Goal: Information Seeking & Learning: Learn about a topic

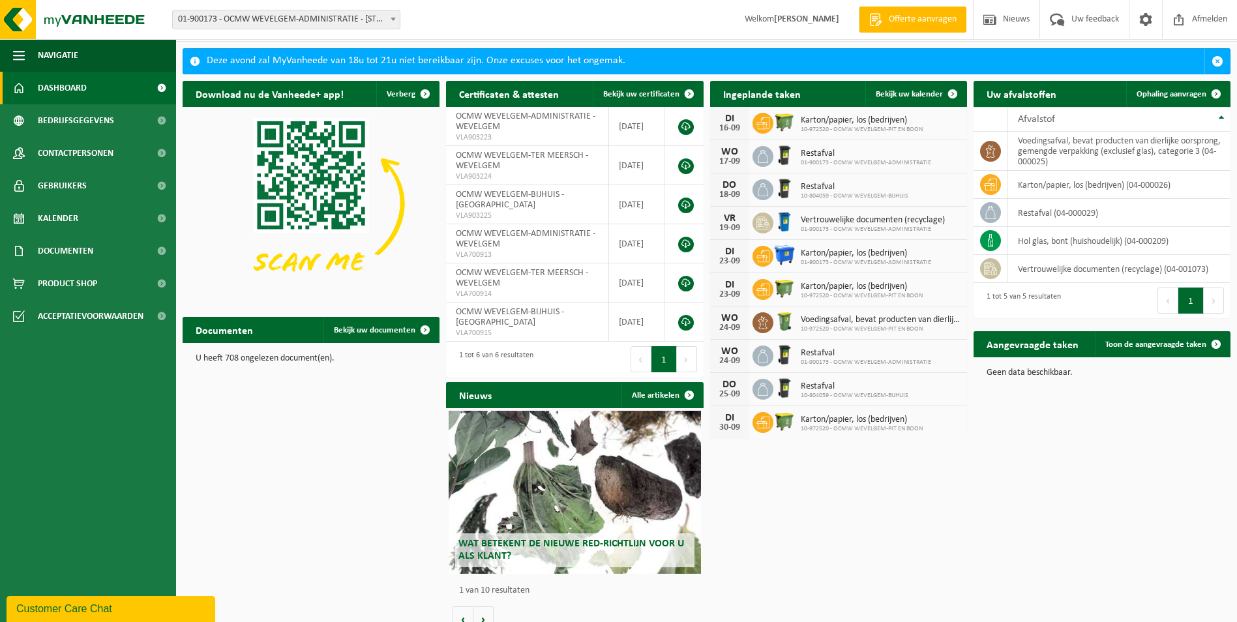
scroll to position [48, 0]
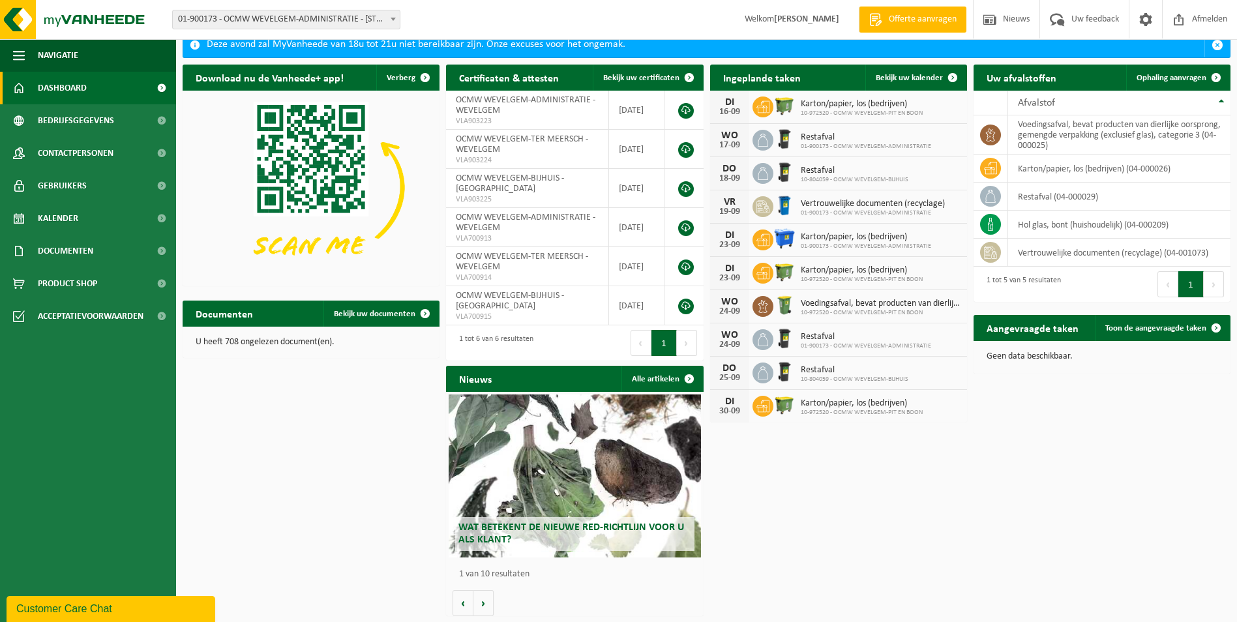
click at [549, 477] on div "Wat betekent de nieuwe RED-richtlijn voor u als klant?" at bounding box center [575, 475] width 252 height 163
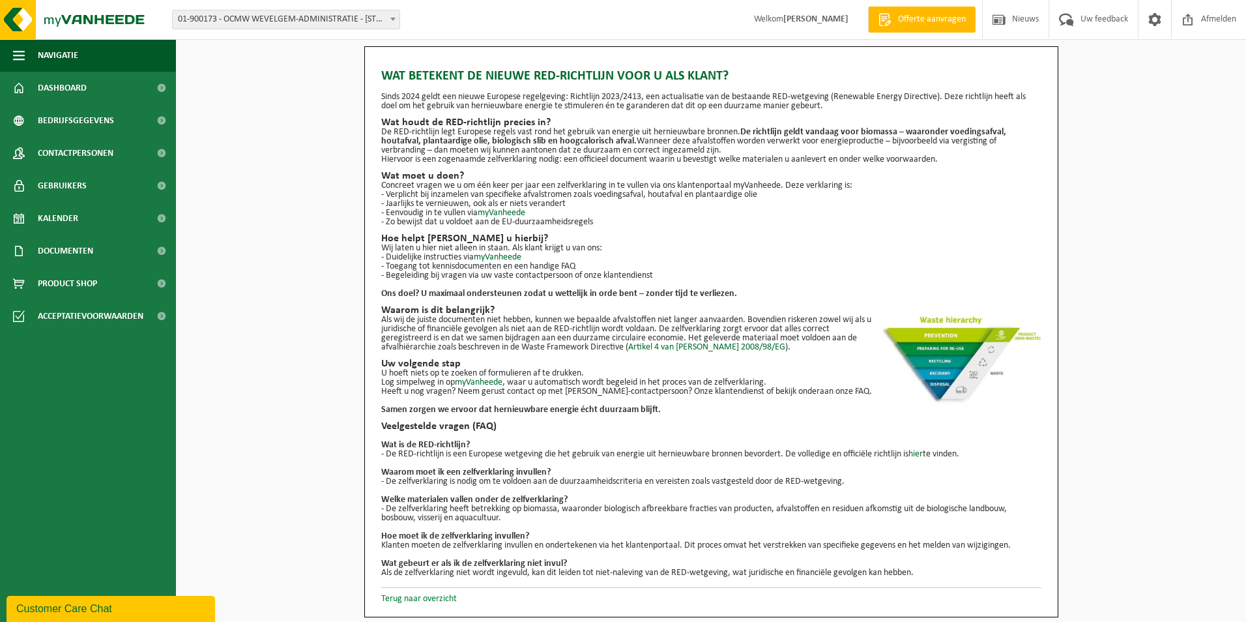
click at [411, 603] on link "Terug naar overzicht" at bounding box center [419, 599] width 76 height 10
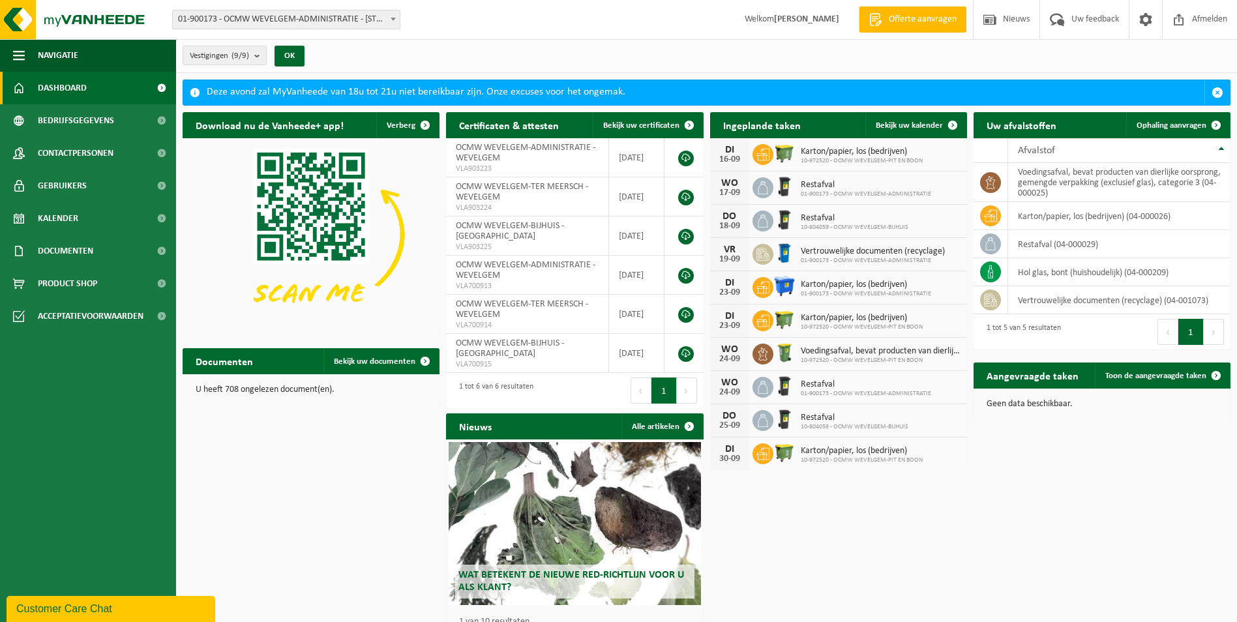
scroll to position [48, 0]
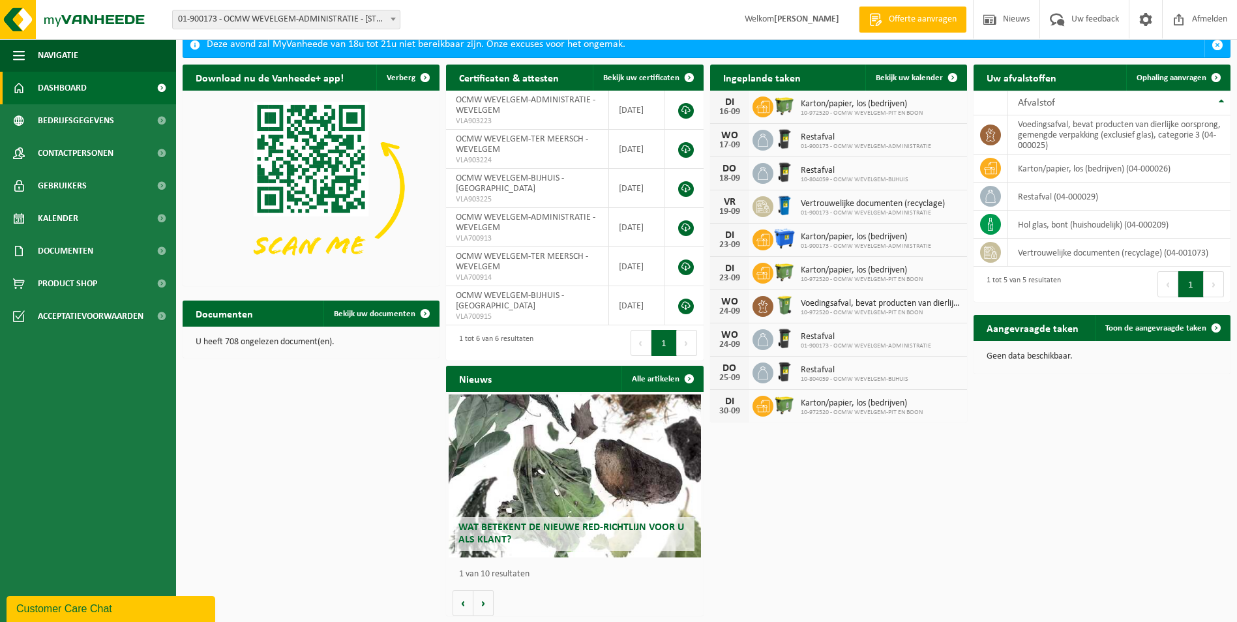
click at [76, 608] on div "Customer Care Chat" at bounding box center [110, 609] width 189 height 16
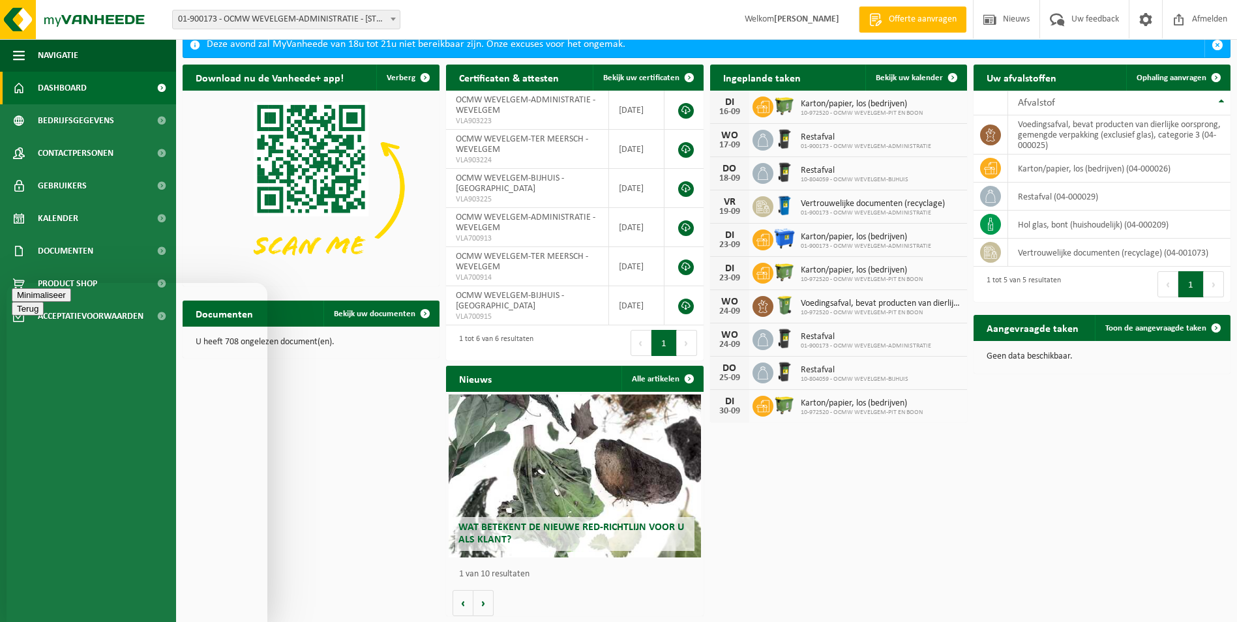
click at [71, 299] on button "Minimaliseer" at bounding box center [41, 295] width 59 height 14
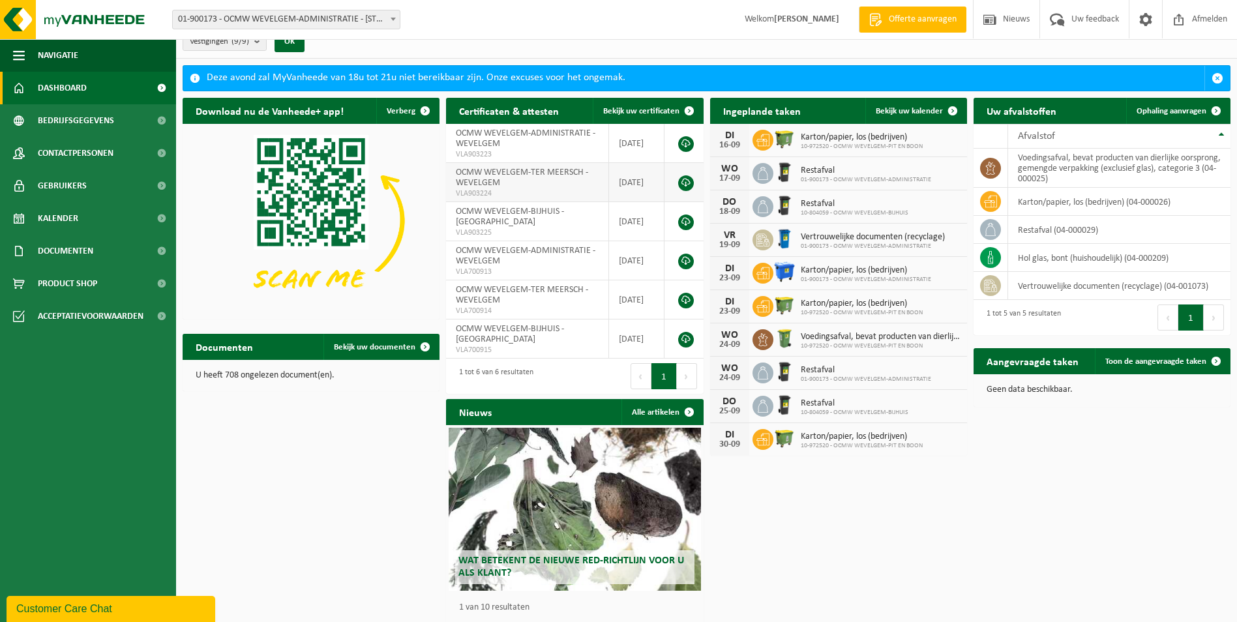
scroll to position [0, 0]
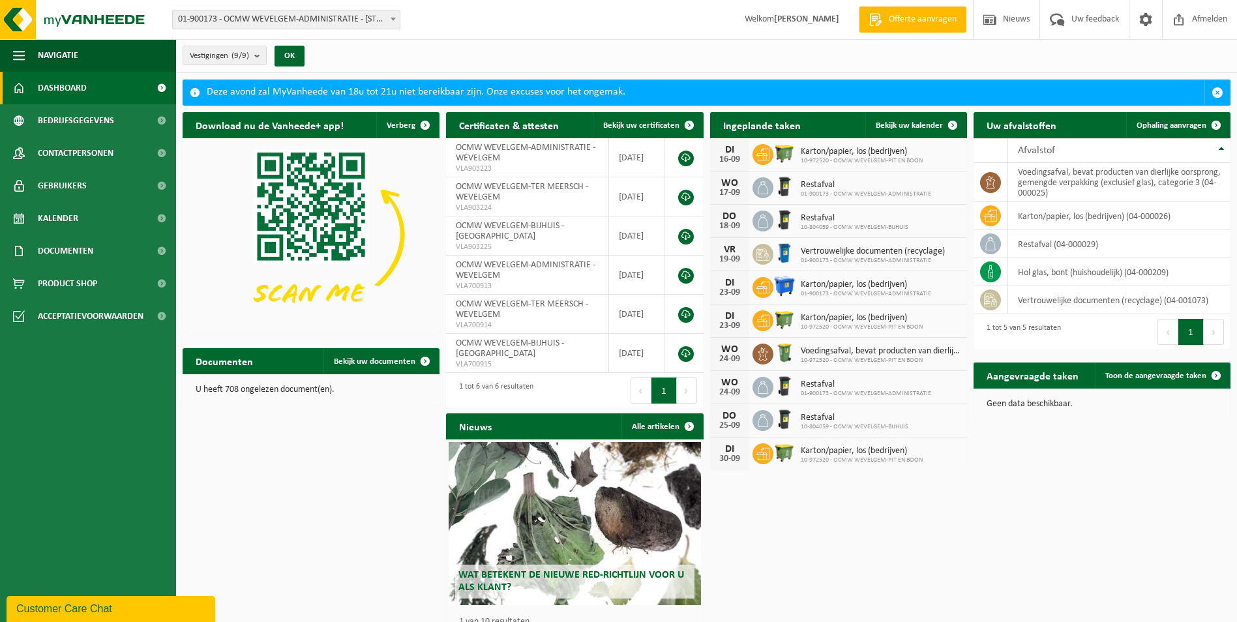
click at [594, 499] on div "Wat betekent de nieuwe RED-richtlijn voor u als klant?" at bounding box center [575, 523] width 252 height 163
